Goal: Find specific page/section: Find specific page/section

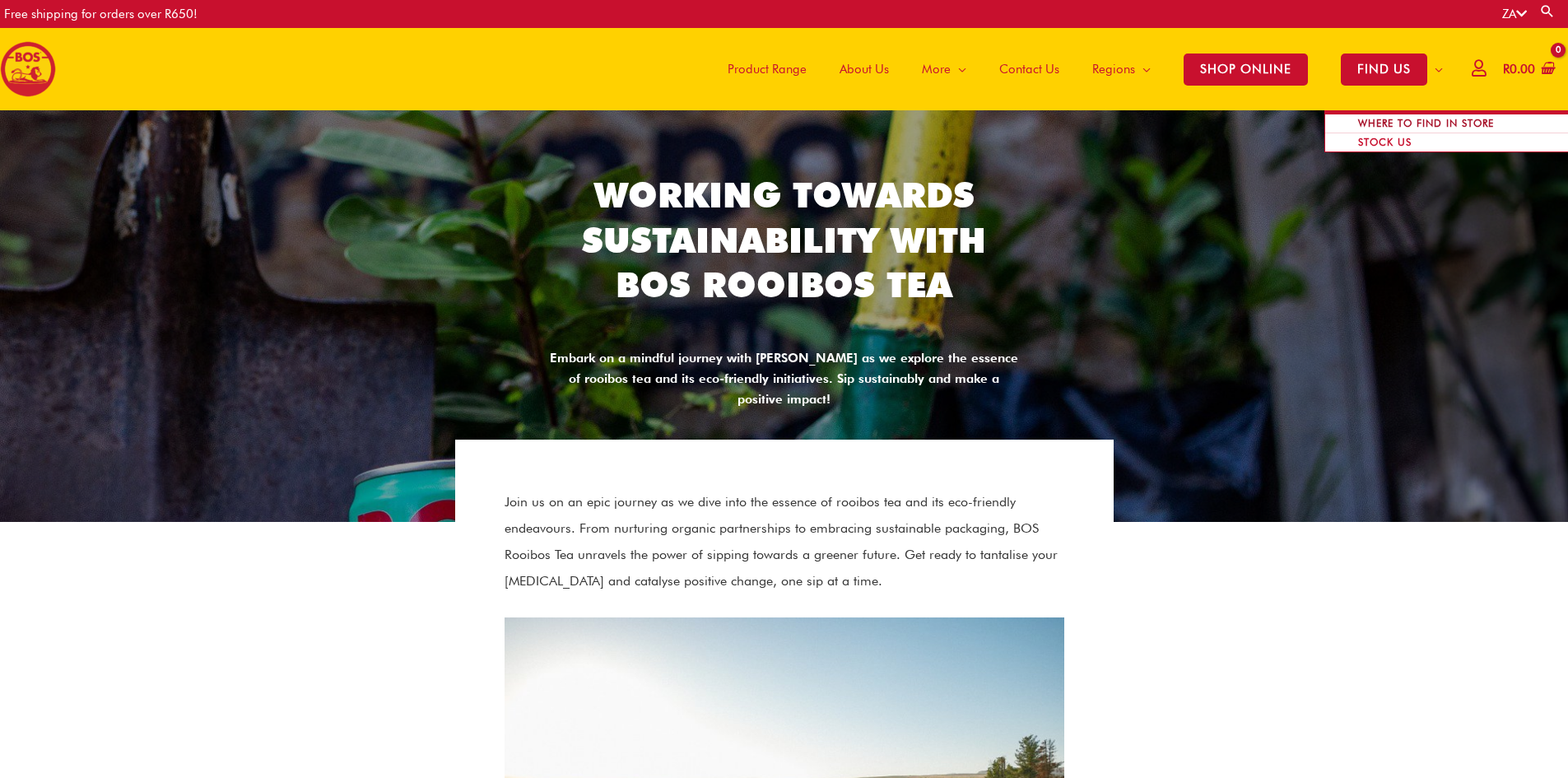
click at [1390, 119] on span "WHERE TO FIND IN STORE" at bounding box center [1426, 122] width 168 height 32
click at [1390, 119] on span "WHERE TO FIND IN STORE" at bounding box center [1426, 122] width 168 height 32
click at [1354, 127] on span "STOCK US" at bounding box center [1385, 141] width 87 height 32
click at [1354, 122] on span "WHERE TO FIND IN STORE" at bounding box center [1426, 122] width 168 height 32
